Goal: Information Seeking & Learning: Learn about a topic

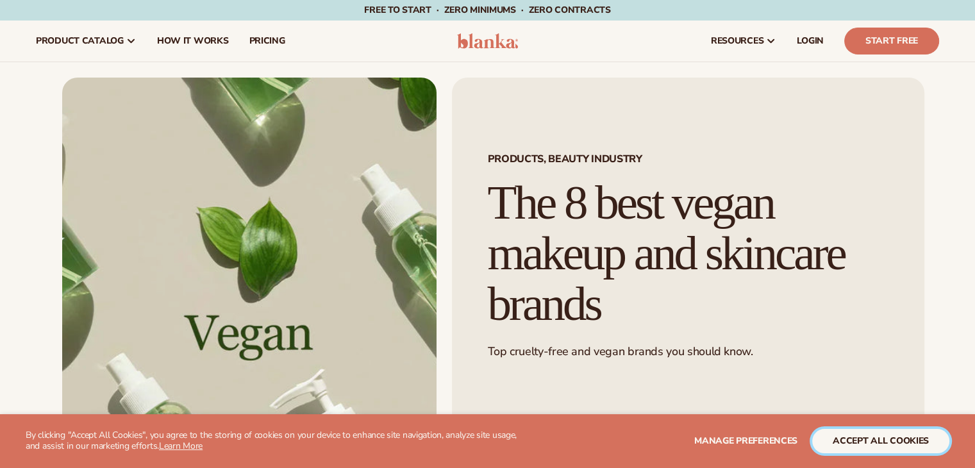
click at [821, 439] on button "accept all cookies" at bounding box center [880, 441] width 137 height 24
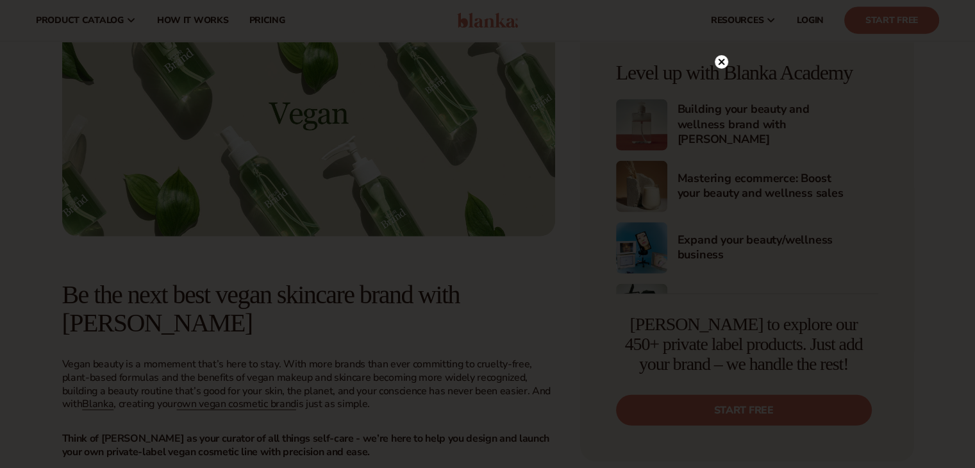
scroll to position [2884, 0]
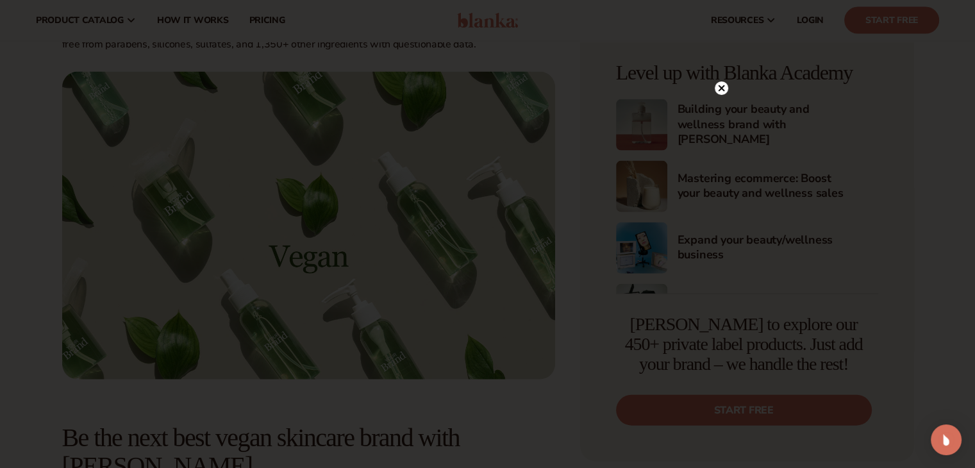
click at [720, 92] on circle at bounding box center [721, 87] width 13 height 13
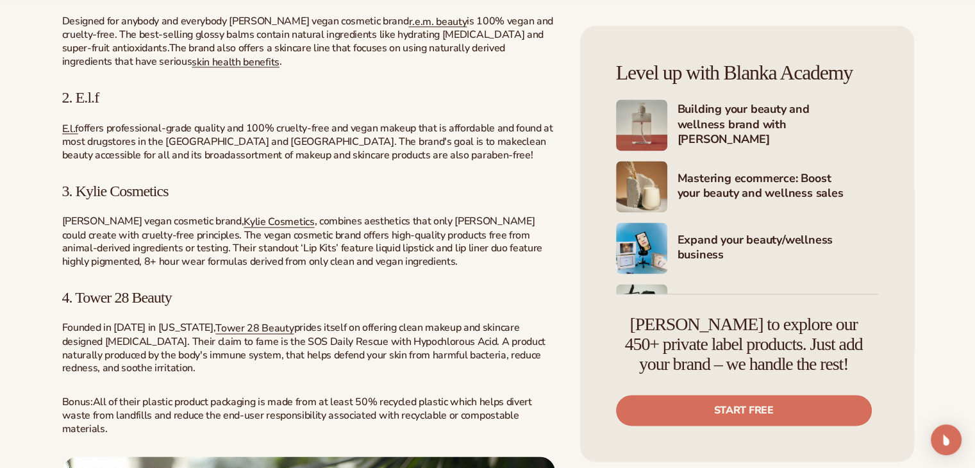
scroll to position [1858, 0]
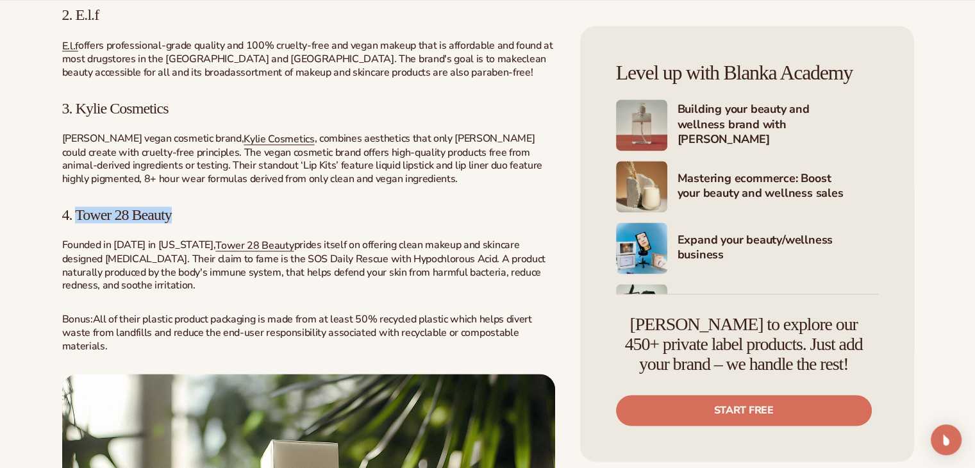
drag, startPoint x: 75, startPoint y: 216, endPoint x: 203, endPoint y: 215, distance: 128.2
click at [203, 215] on h3 "4. Tower 28 Beauty" at bounding box center [308, 214] width 493 height 17
copy span "Tower 28 Beauty"
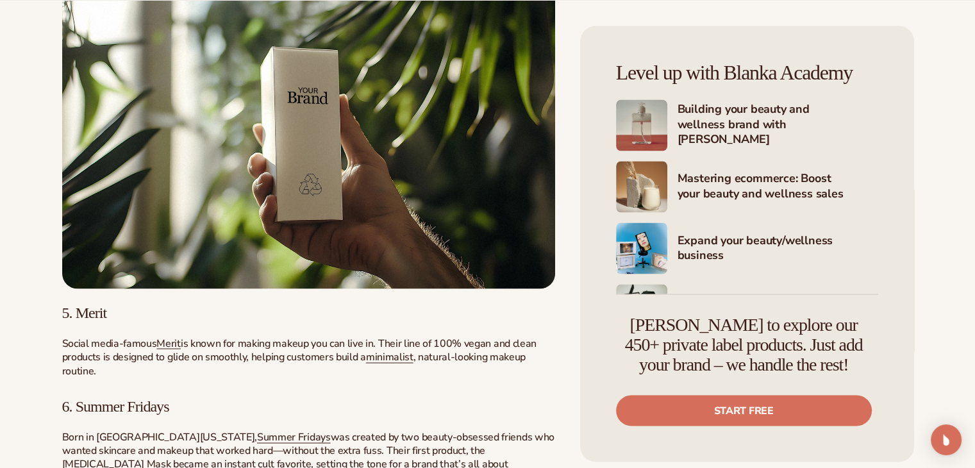
scroll to position [2307, 0]
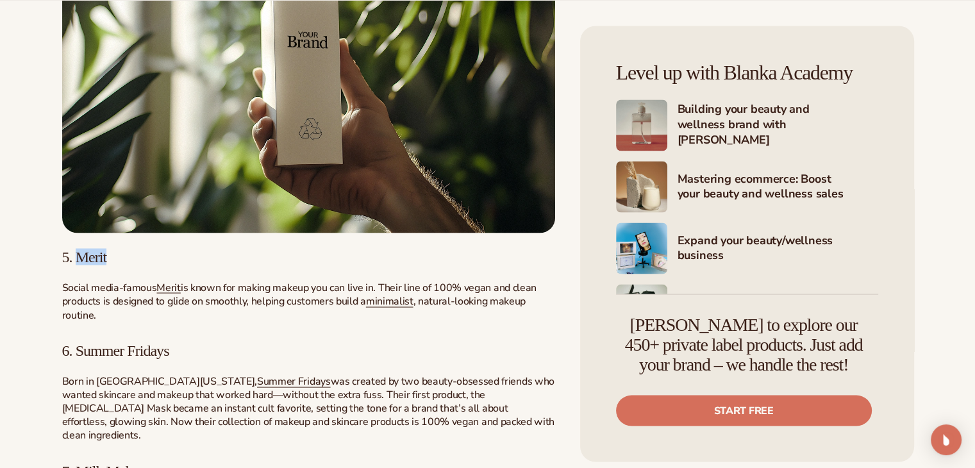
drag, startPoint x: 118, startPoint y: 258, endPoint x: 79, endPoint y: 262, distance: 38.6
click at [79, 262] on h3 "5. Merit" at bounding box center [308, 256] width 493 height 17
copy span "Merit"
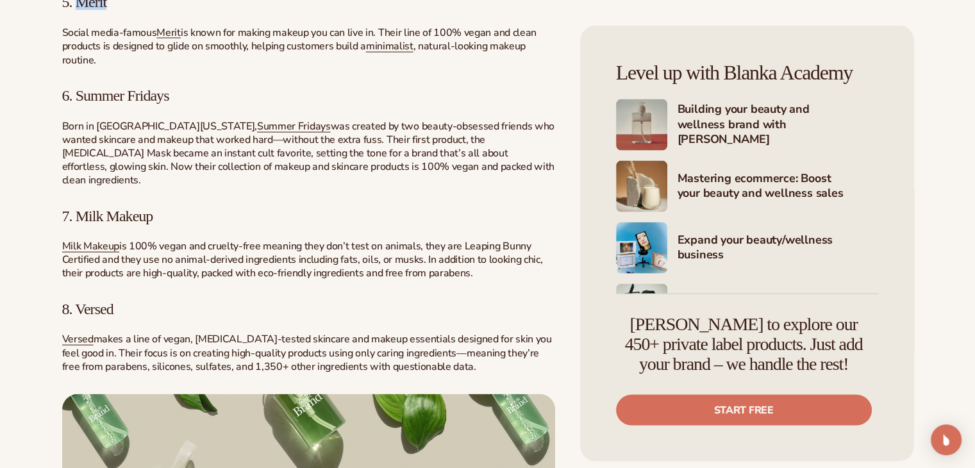
scroll to position [2563, 0]
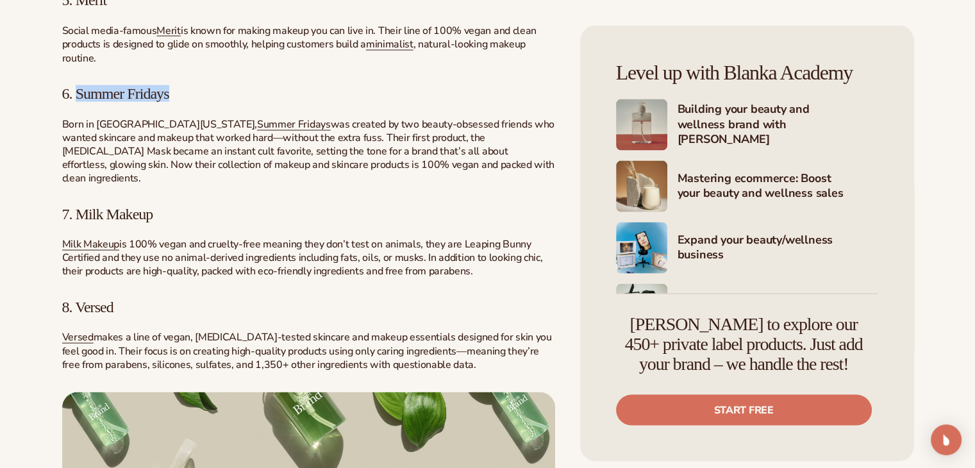
drag, startPoint x: 77, startPoint y: 100, endPoint x: 192, endPoint y: 99, distance: 115.4
click at [192, 99] on h3 "6. Summer Fridays" at bounding box center [308, 93] width 493 height 17
copy span "Summer Fridays"
